Goal: Task Accomplishment & Management: Manage account settings

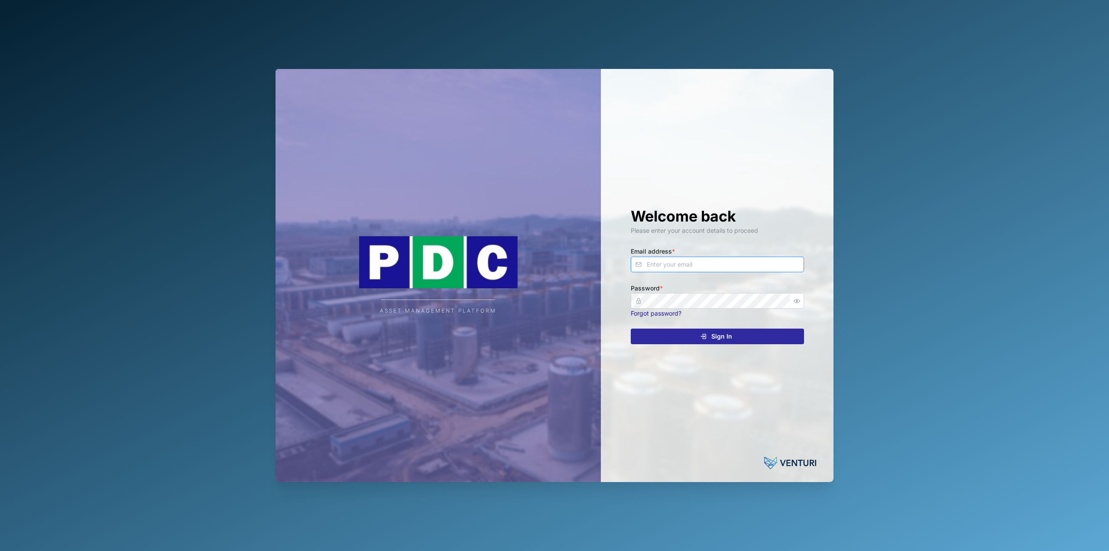
click at [653, 257] on input "Email address *" at bounding box center [717, 265] width 173 height 16
type input "[EMAIL_ADDRESS][PERSON_NAME][DOMAIN_NAME]"
click at [631, 328] on button "Sign In" at bounding box center [717, 336] width 173 height 16
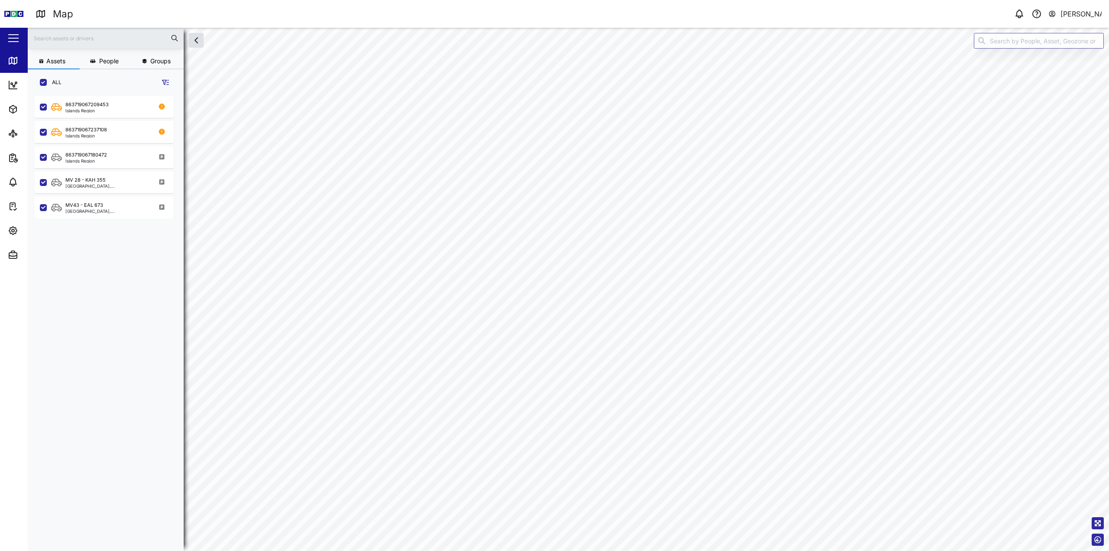
checkbox input "true"
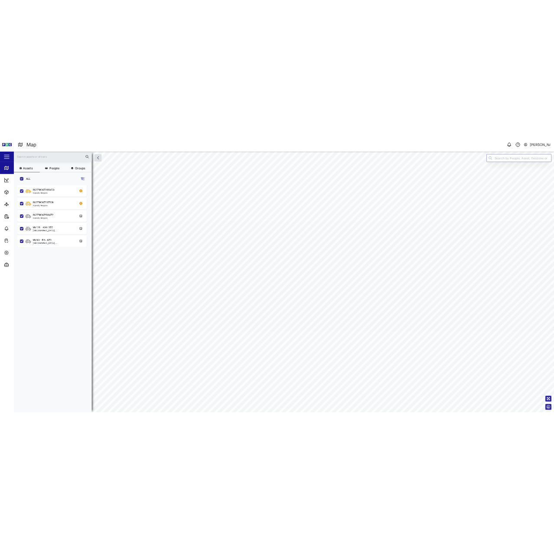
scroll to position [445, 136]
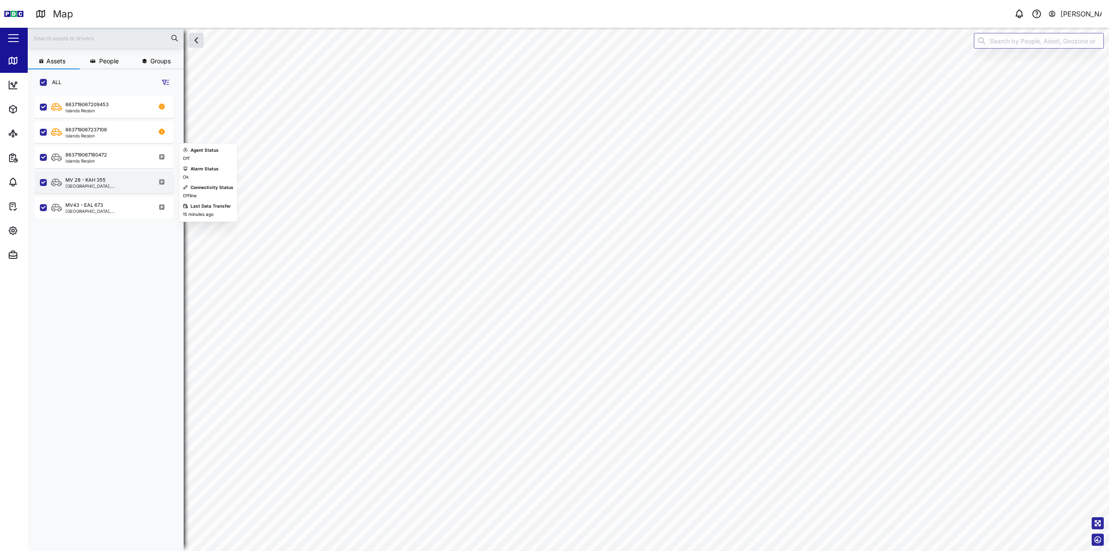
click at [88, 185] on div "[GEOGRAPHIC_DATA], [GEOGRAPHIC_DATA]" at bounding box center [106, 186] width 83 height 4
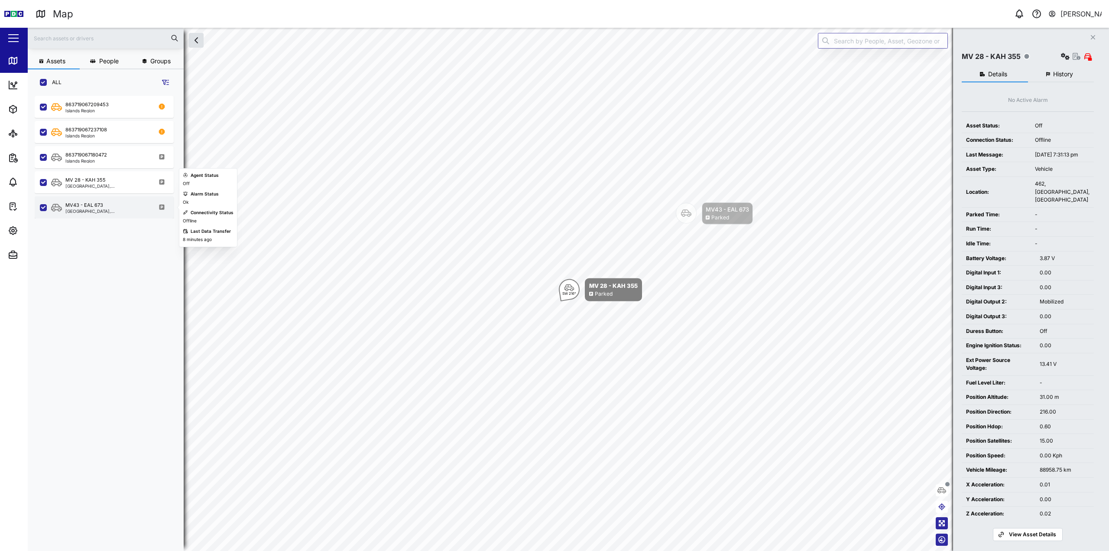
click at [91, 204] on div "MV43 - EAL 673" at bounding box center [84, 205] width 38 height 7
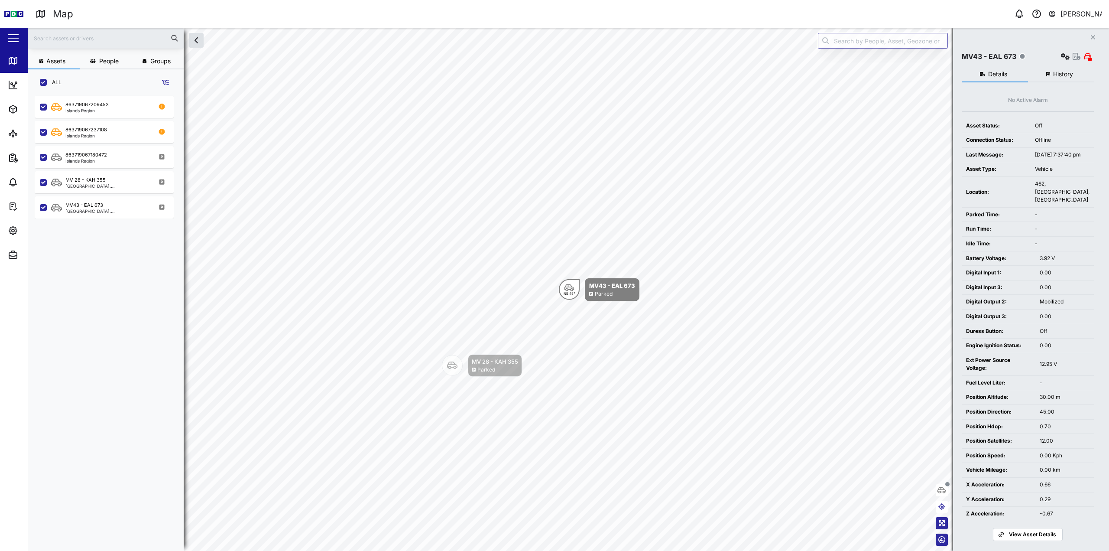
click at [1063, 74] on span "History" at bounding box center [1063, 74] width 20 height 6
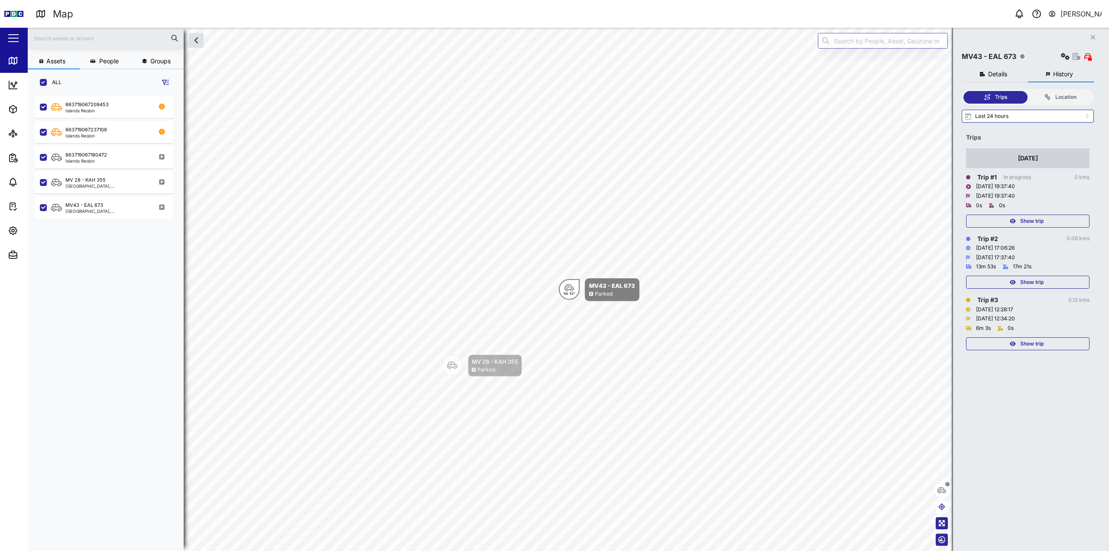
click at [1028, 283] on span "Show trip" at bounding box center [1032, 282] width 23 height 12
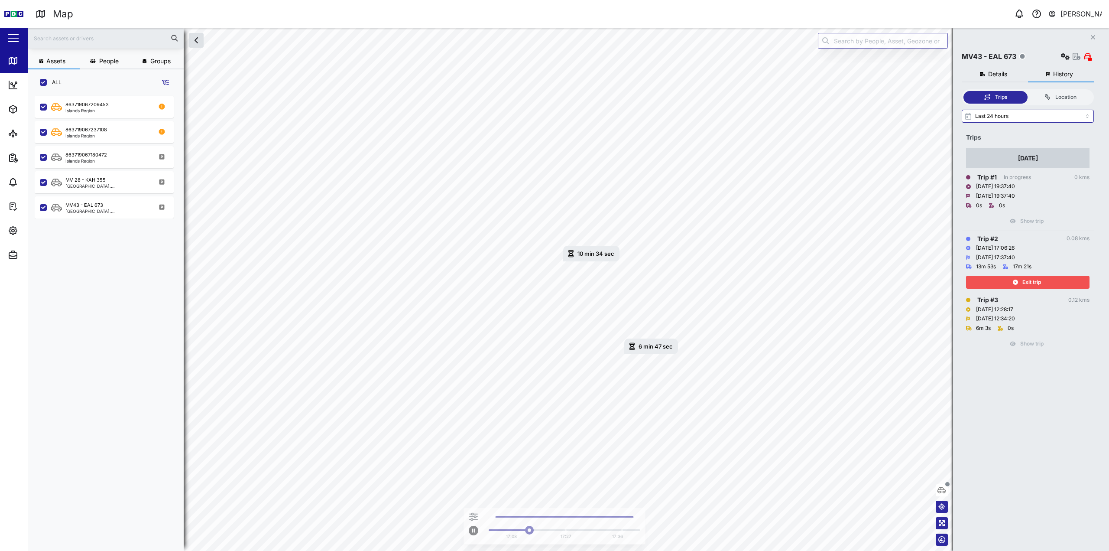
click at [1028, 283] on span "Exit trip" at bounding box center [1032, 282] width 19 height 12
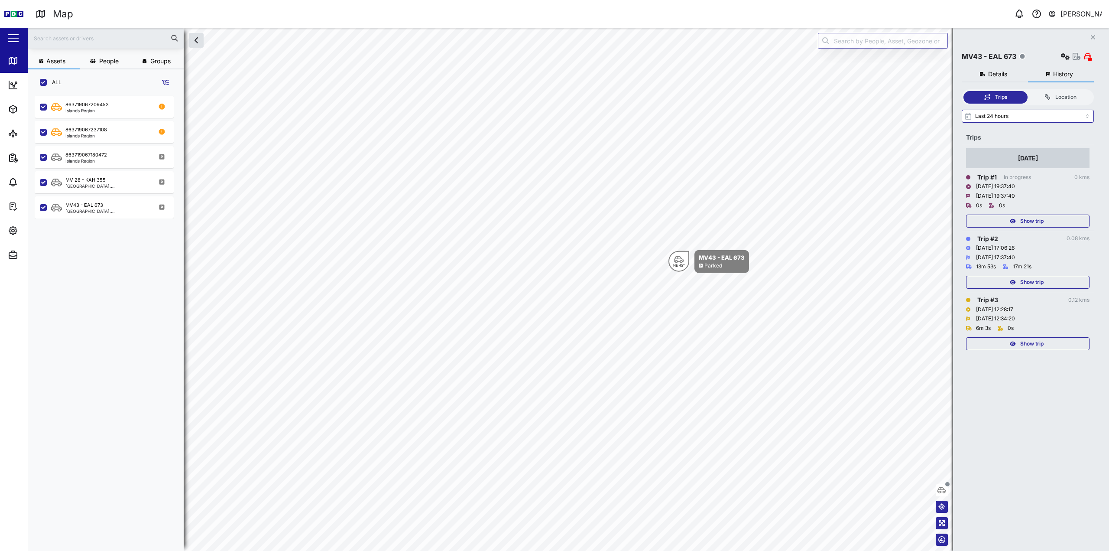
click at [1037, 343] on span "Show trip" at bounding box center [1032, 344] width 23 height 12
click at [1037, 343] on span "Exit trip" at bounding box center [1032, 344] width 19 height 12
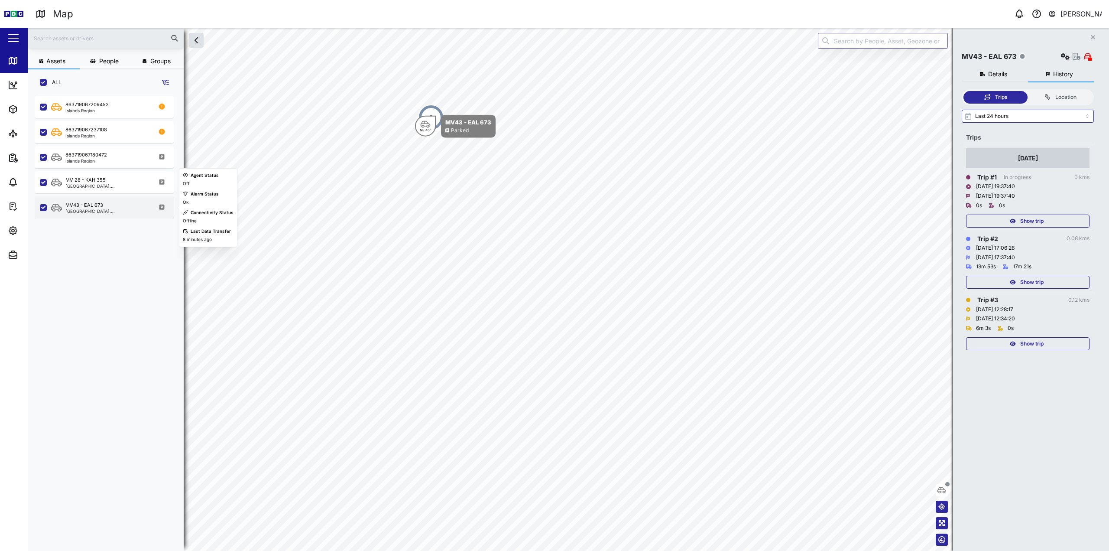
click at [93, 216] on div "MV43 - EAL 673 [GEOGRAPHIC_DATA], [GEOGRAPHIC_DATA]" at bounding box center [104, 207] width 139 height 22
click at [120, 192] on div "MV 28 - KAH 355 [GEOGRAPHIC_DATA], [GEOGRAPHIC_DATA]" at bounding box center [104, 182] width 139 height 22
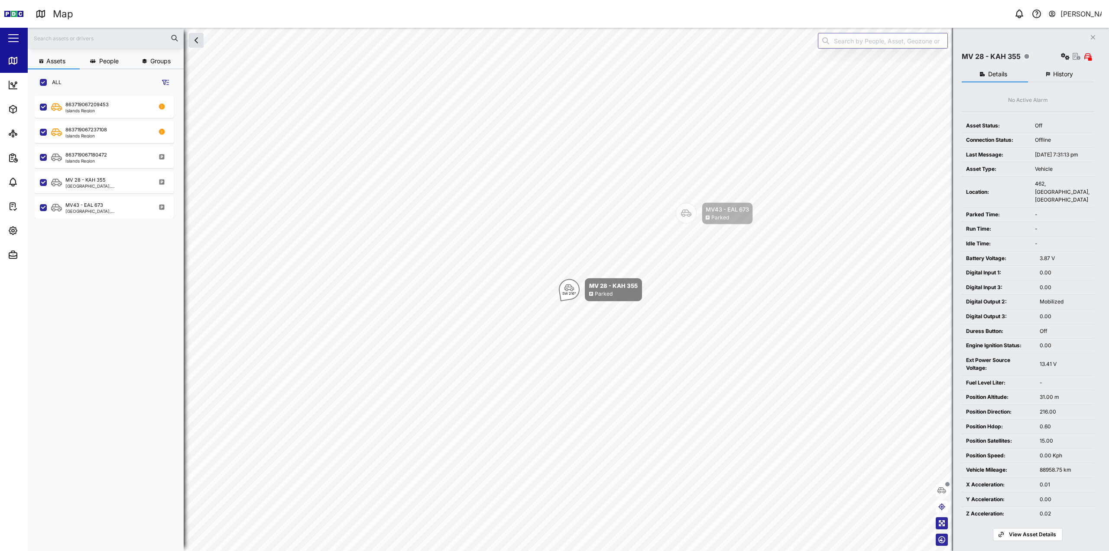
click at [1062, 78] on button "History" at bounding box center [1061, 75] width 66 height 16
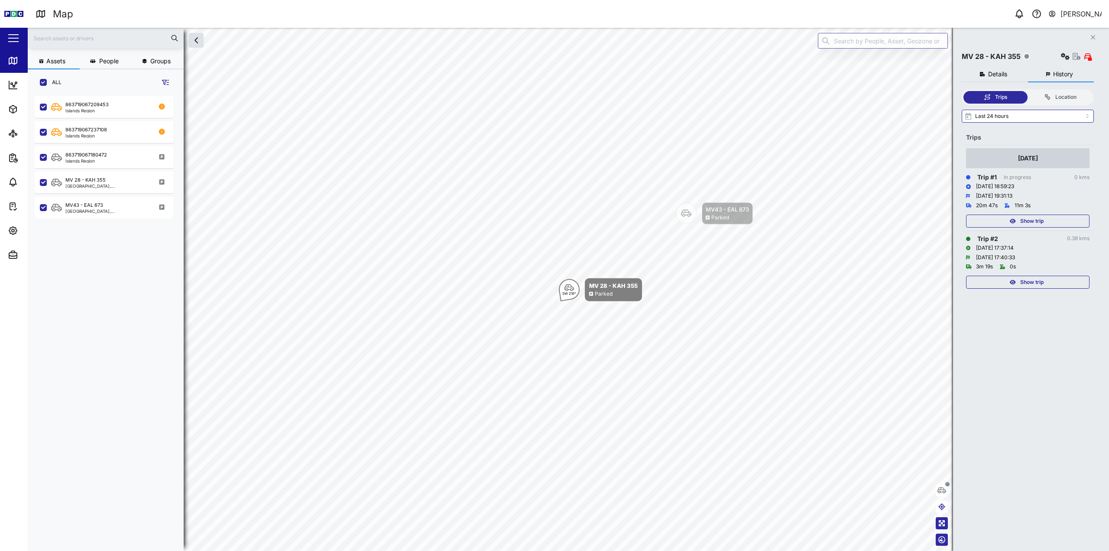
click at [1020, 222] on div "Show trip" at bounding box center [1027, 221] width 113 height 12
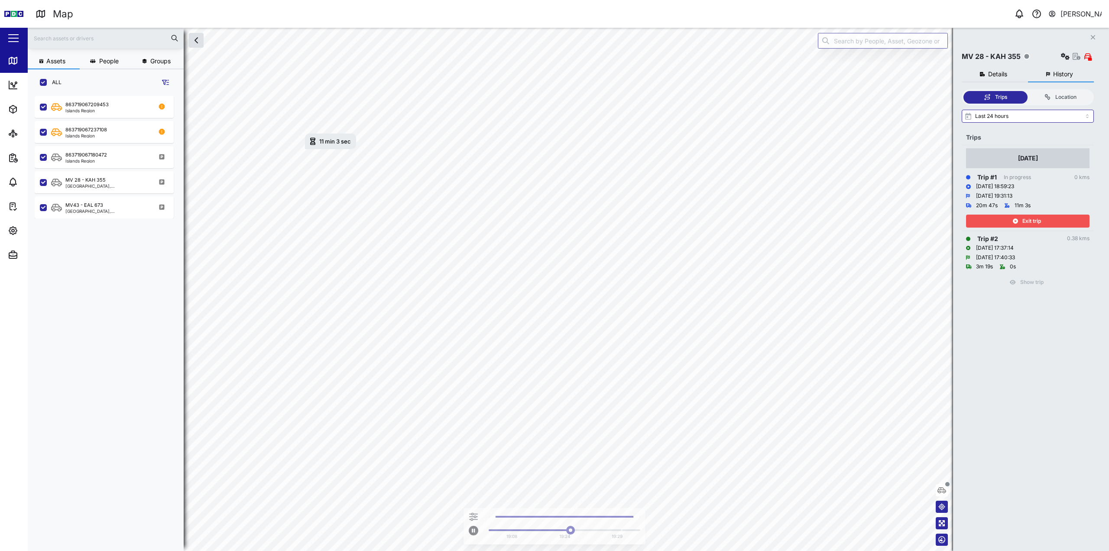
click at [1009, 226] on div "Exit trip" at bounding box center [1027, 221] width 113 height 12
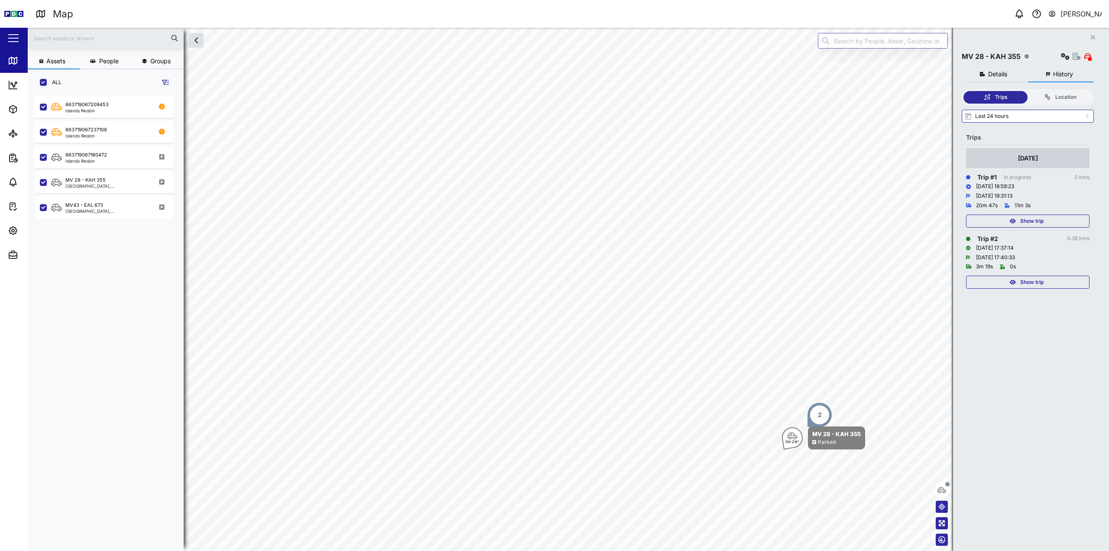
click at [1011, 283] on icon "button" at bounding box center [1013, 282] width 6 height 5
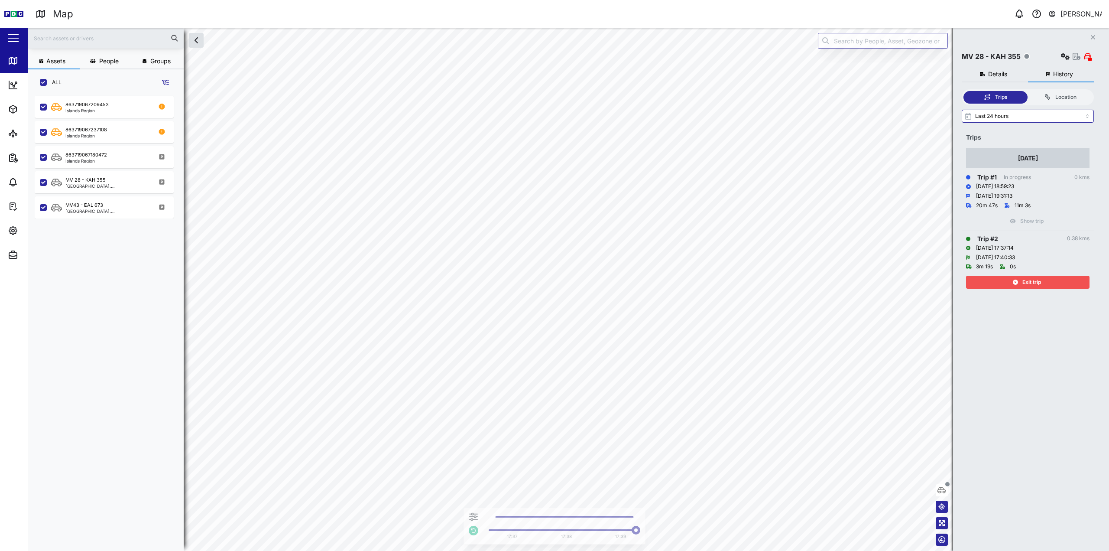
click at [998, 281] on div "Exit trip" at bounding box center [1027, 282] width 113 height 12
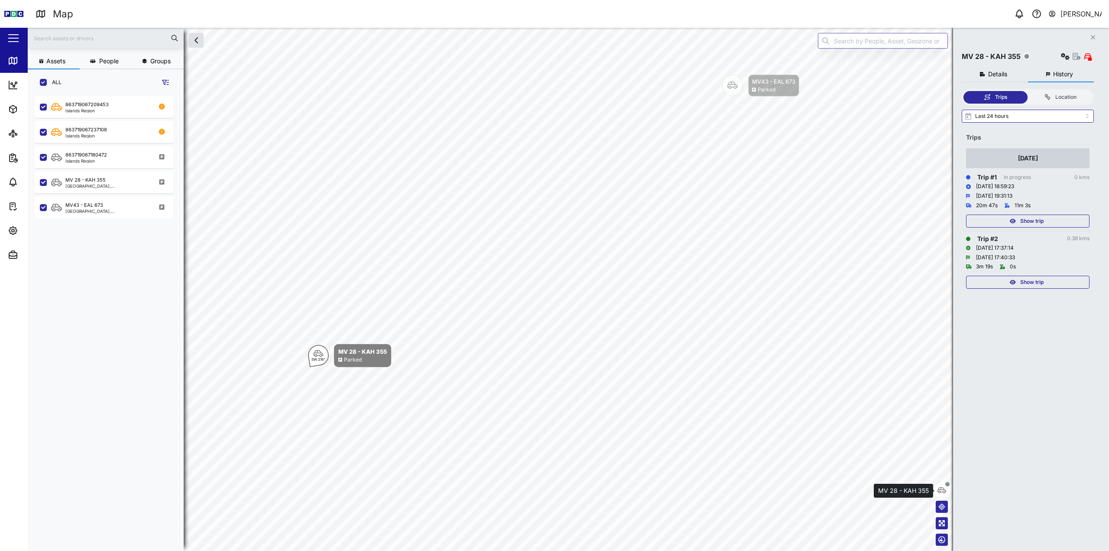
click at [938, 493] on icon "button" at bounding box center [942, 490] width 9 height 7
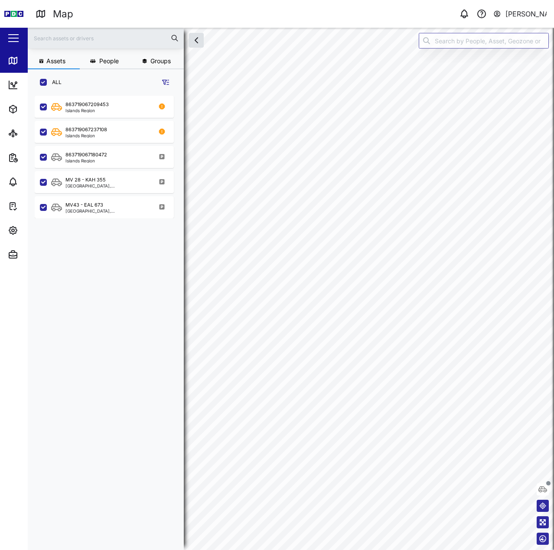
scroll to position [444, 136]
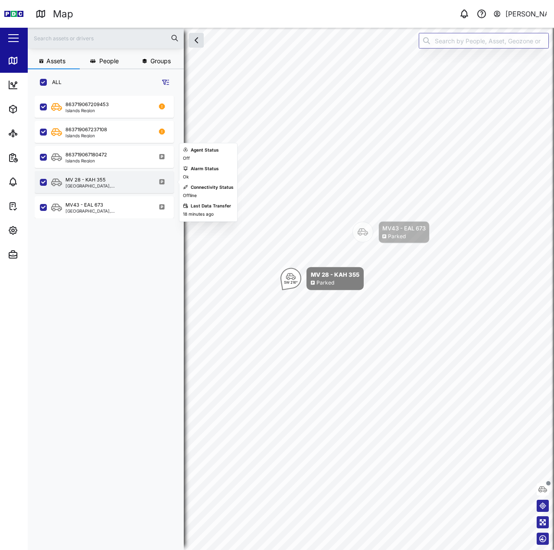
click at [140, 186] on div "MV 28 - KAH 355 [GEOGRAPHIC_DATA], [GEOGRAPHIC_DATA]" at bounding box center [109, 182] width 117 height 12
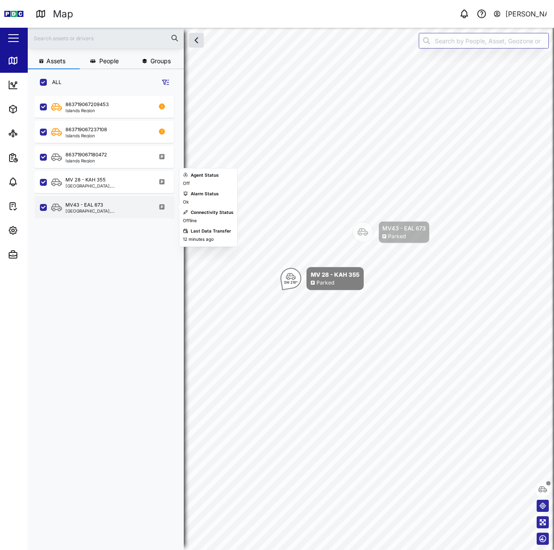
click at [120, 210] on div "MV43 - EAL 673 [GEOGRAPHIC_DATA], [GEOGRAPHIC_DATA]" at bounding box center [109, 208] width 117 height 12
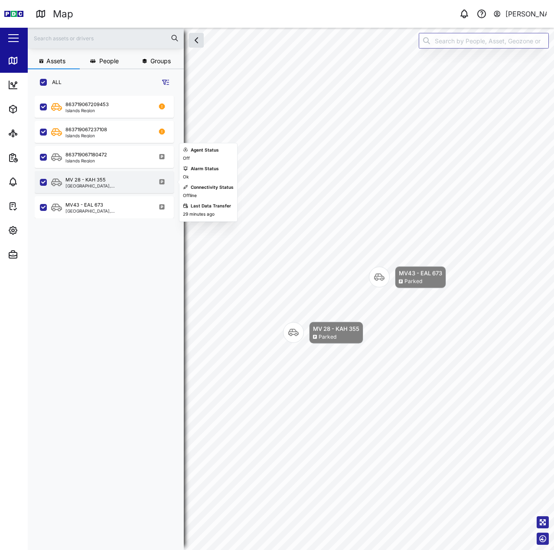
drag, startPoint x: 105, startPoint y: 189, endPoint x: 91, endPoint y: 185, distance: 15.4
click at [91, 185] on div "[GEOGRAPHIC_DATA], [GEOGRAPHIC_DATA]" at bounding box center [106, 186] width 83 height 4
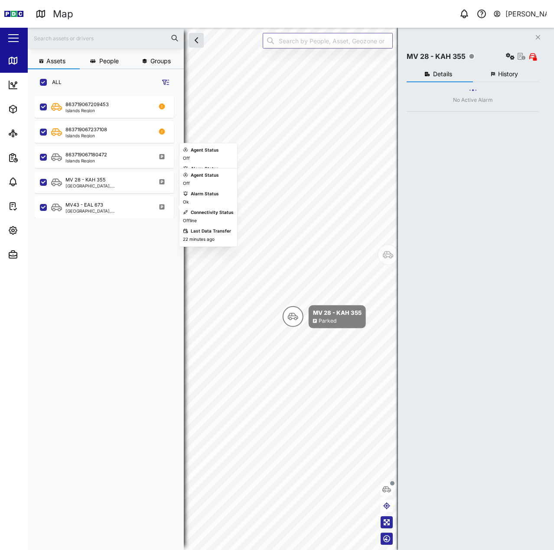
click at [116, 222] on div "863719067209453 Islands Region 863719067237108 Islands Region 863719067180472 I…" at bounding box center [109, 318] width 149 height 451
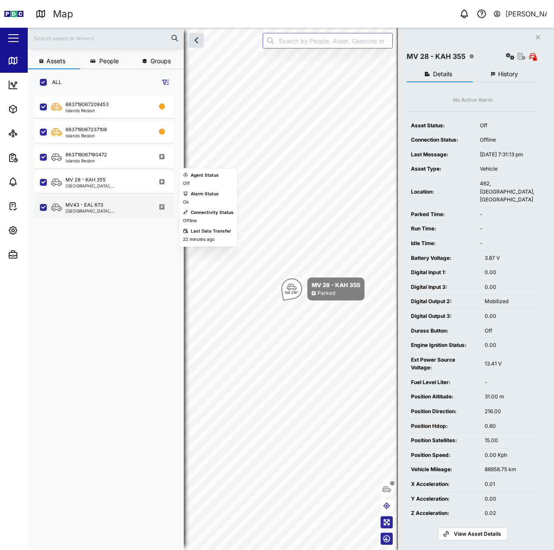
click at [124, 212] on div "MV43 - EAL 673 [GEOGRAPHIC_DATA], [GEOGRAPHIC_DATA]" at bounding box center [109, 208] width 117 height 12
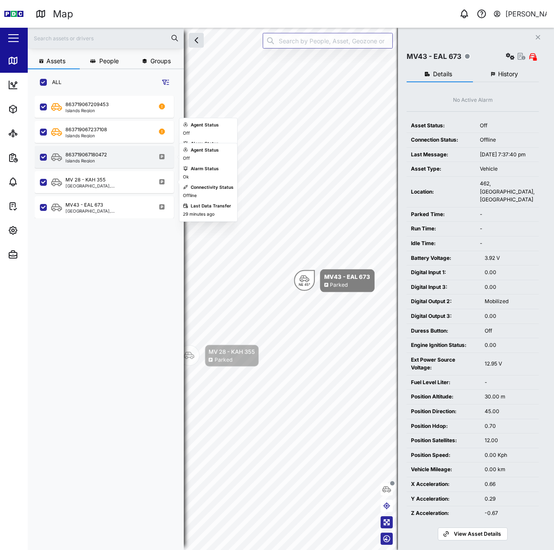
click at [118, 153] on div "863719067180472 Islands Region" at bounding box center [109, 157] width 117 height 12
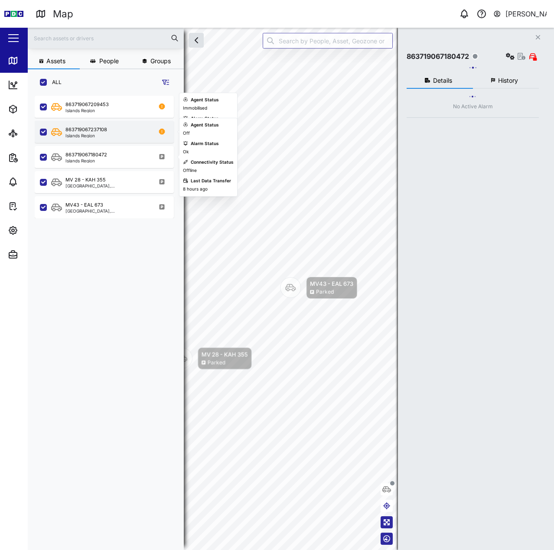
click at [117, 133] on div "863719067237108 Islands Region" at bounding box center [109, 132] width 117 height 12
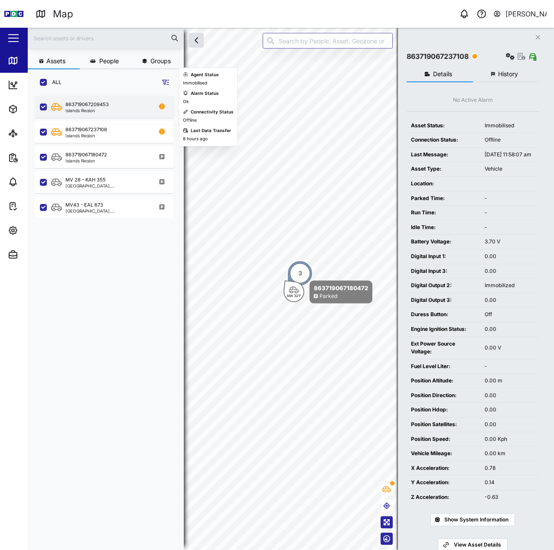
click at [105, 110] on div "Islands Region" at bounding box center [86, 110] width 43 height 4
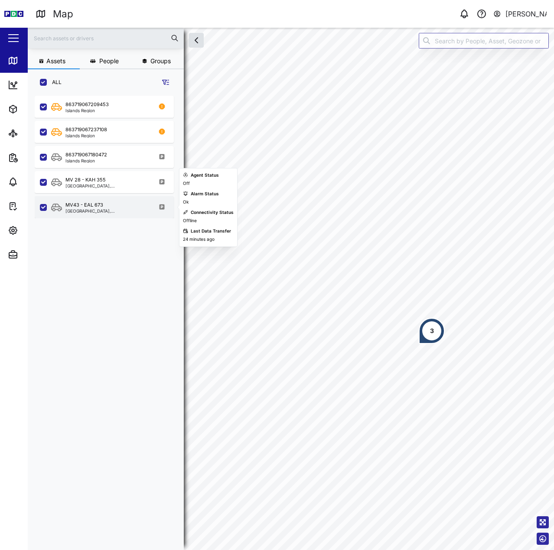
click at [120, 214] on div "MV43 - EAL 673 [GEOGRAPHIC_DATA], [GEOGRAPHIC_DATA]" at bounding box center [104, 207] width 139 height 22
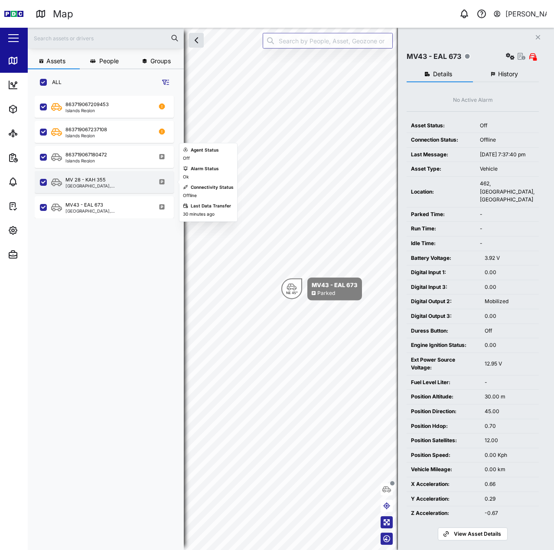
click at [110, 180] on div "MV 28 - KAH 355" at bounding box center [106, 179] width 83 height 7
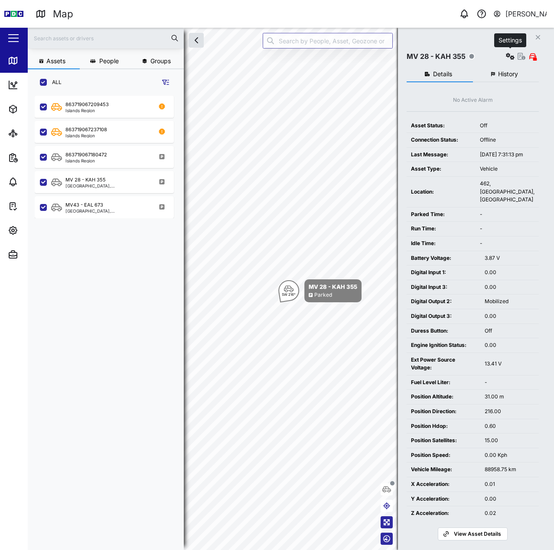
click at [510, 55] on icon "button" at bounding box center [510, 56] width 9 height 7
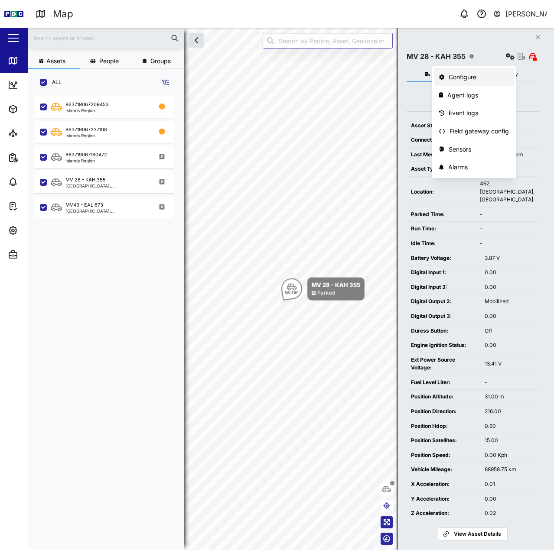
click at [484, 72] on link "Configure" at bounding box center [474, 77] width 80 height 18
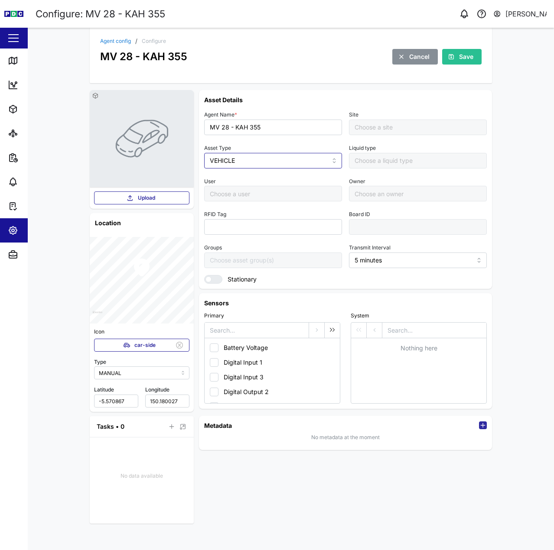
type input "Default Site"
click at [223, 128] on input "MV 28 - KAH 355" at bounding box center [273, 128] width 138 height 16
type input "MV28 - KAH 355"
click at [455, 58] on div "Save" at bounding box center [461, 56] width 26 height 15
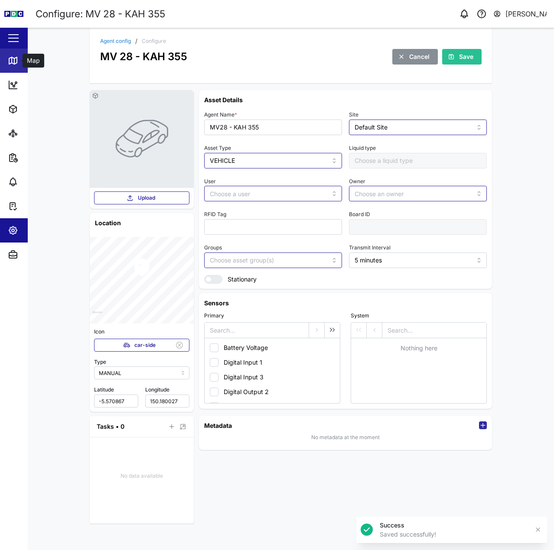
click at [7, 56] on link "Map" at bounding box center [56, 61] width 113 height 24
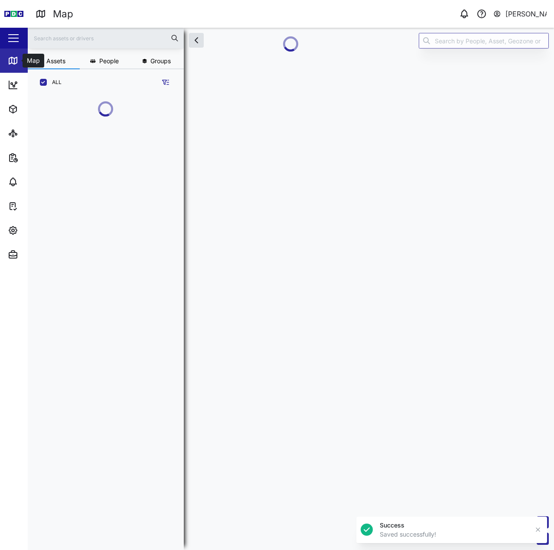
scroll to position [407, 136]
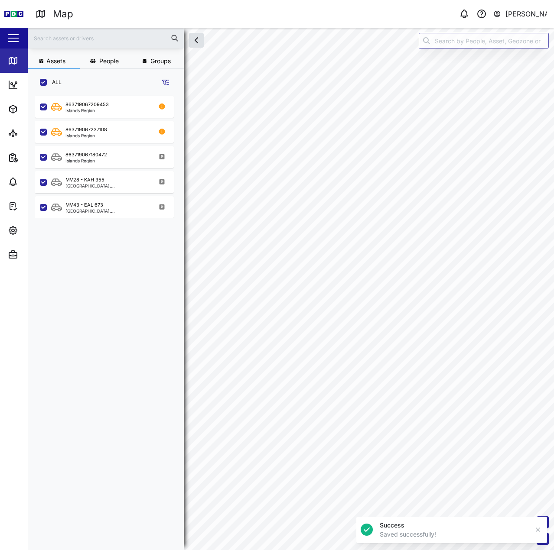
scroll to position [444, 136]
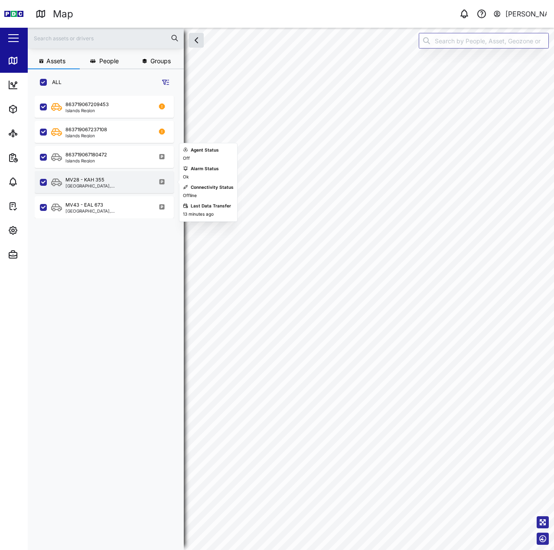
click at [112, 179] on div "MV28 - KAH 355 [GEOGRAPHIC_DATA], [GEOGRAPHIC_DATA]" at bounding box center [109, 182] width 117 height 12
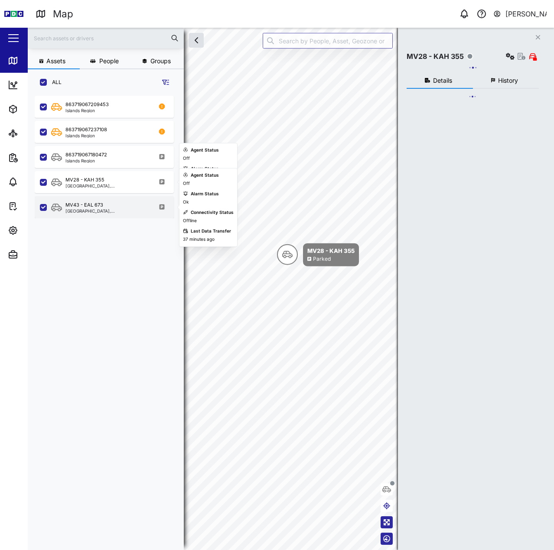
click at [94, 203] on div "MV43 - EAL 673" at bounding box center [84, 205] width 38 height 7
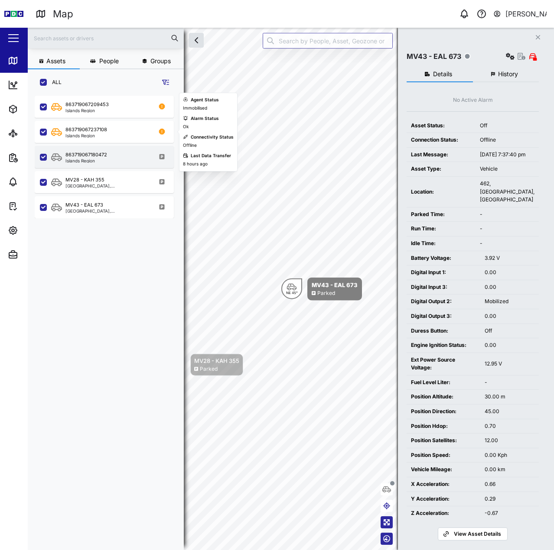
click at [106, 146] on div "863719067180472 Islands Region" at bounding box center [104, 157] width 139 height 22
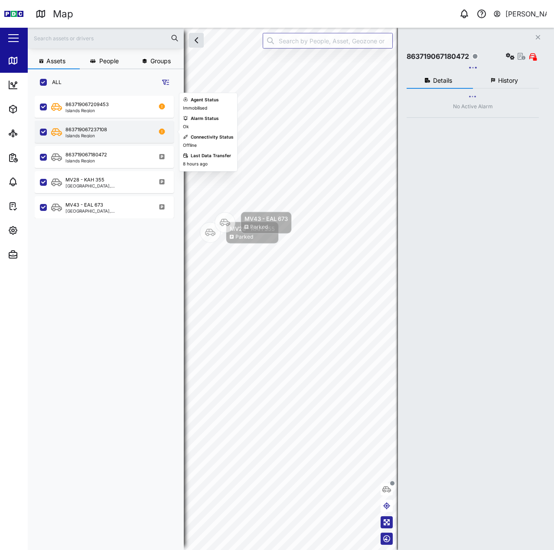
click at [106, 132] on div "863719067237108" at bounding box center [86, 129] width 42 height 7
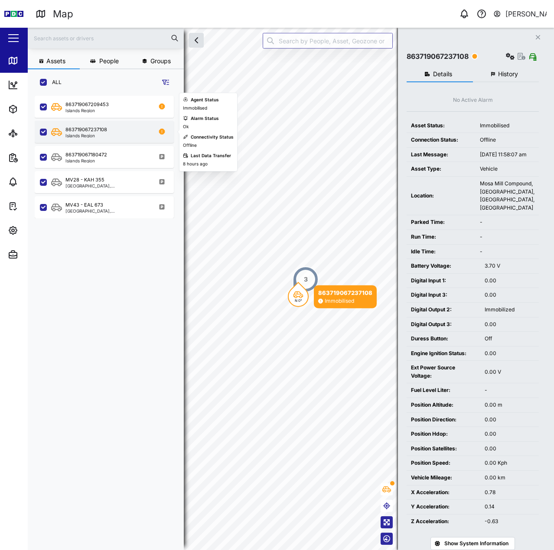
click at [99, 125] on div "863719067237108 Islands Region" at bounding box center [104, 132] width 139 height 22
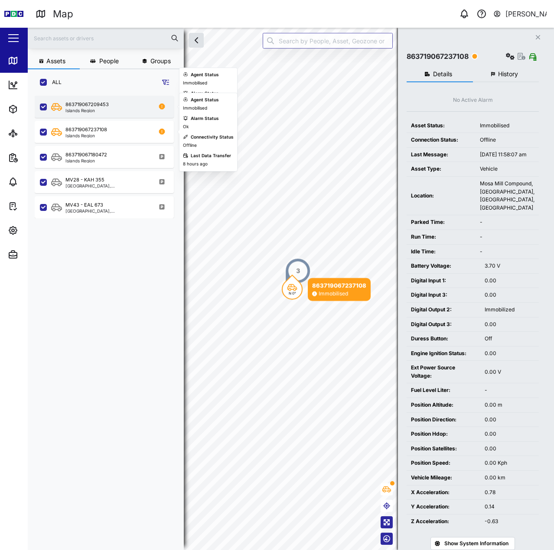
click at [94, 104] on div "863719067209453" at bounding box center [86, 104] width 43 height 7
